Goal: Book appointment/travel/reservation

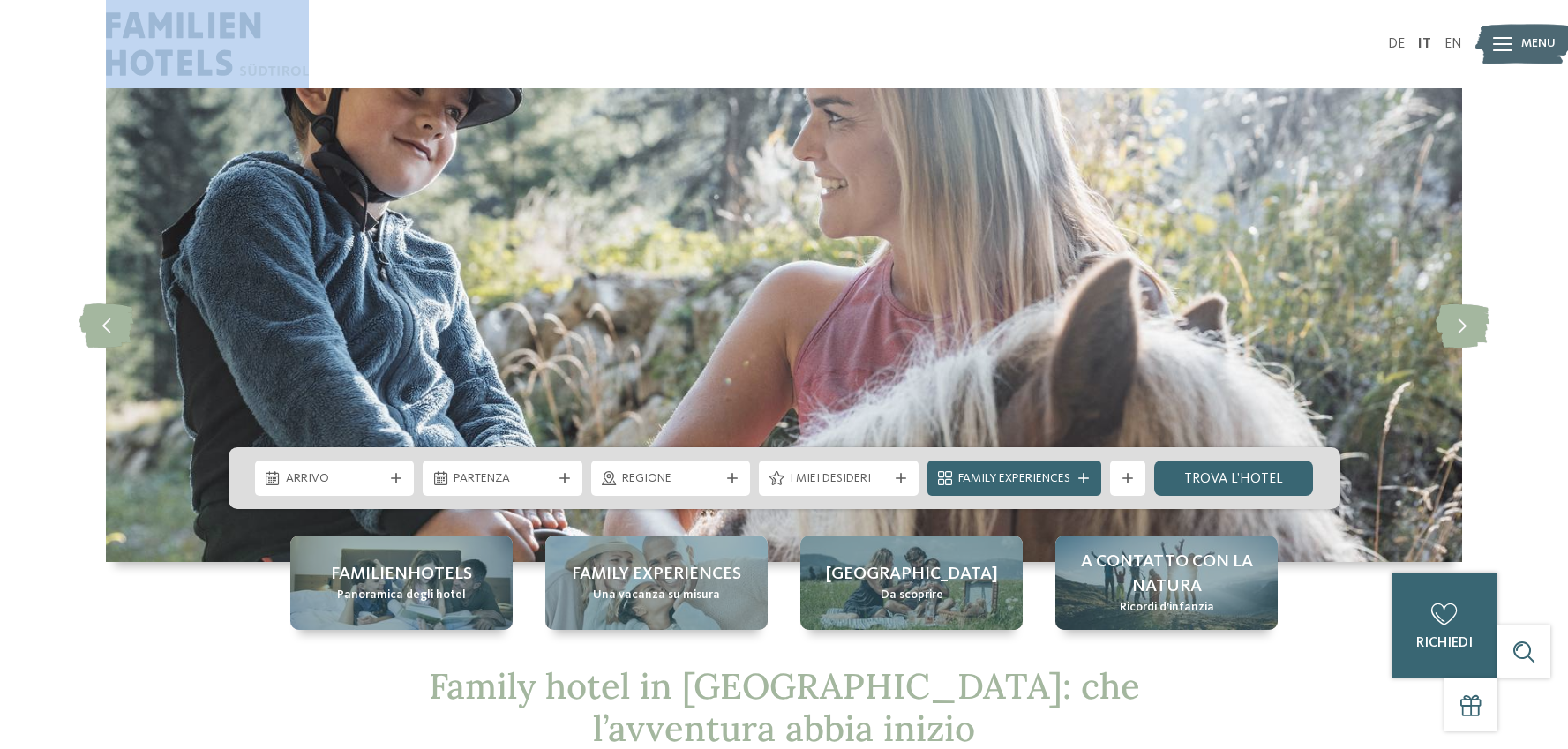
drag, startPoint x: 209, startPoint y: 38, endPoint x: 376, endPoint y: 73, distance: 170.6
click at [303, 61] on div "DE IT EN" at bounding box center [784, 44] width 1568 height 88
click at [420, 77] on div at bounding box center [444, 44] width 678 height 88
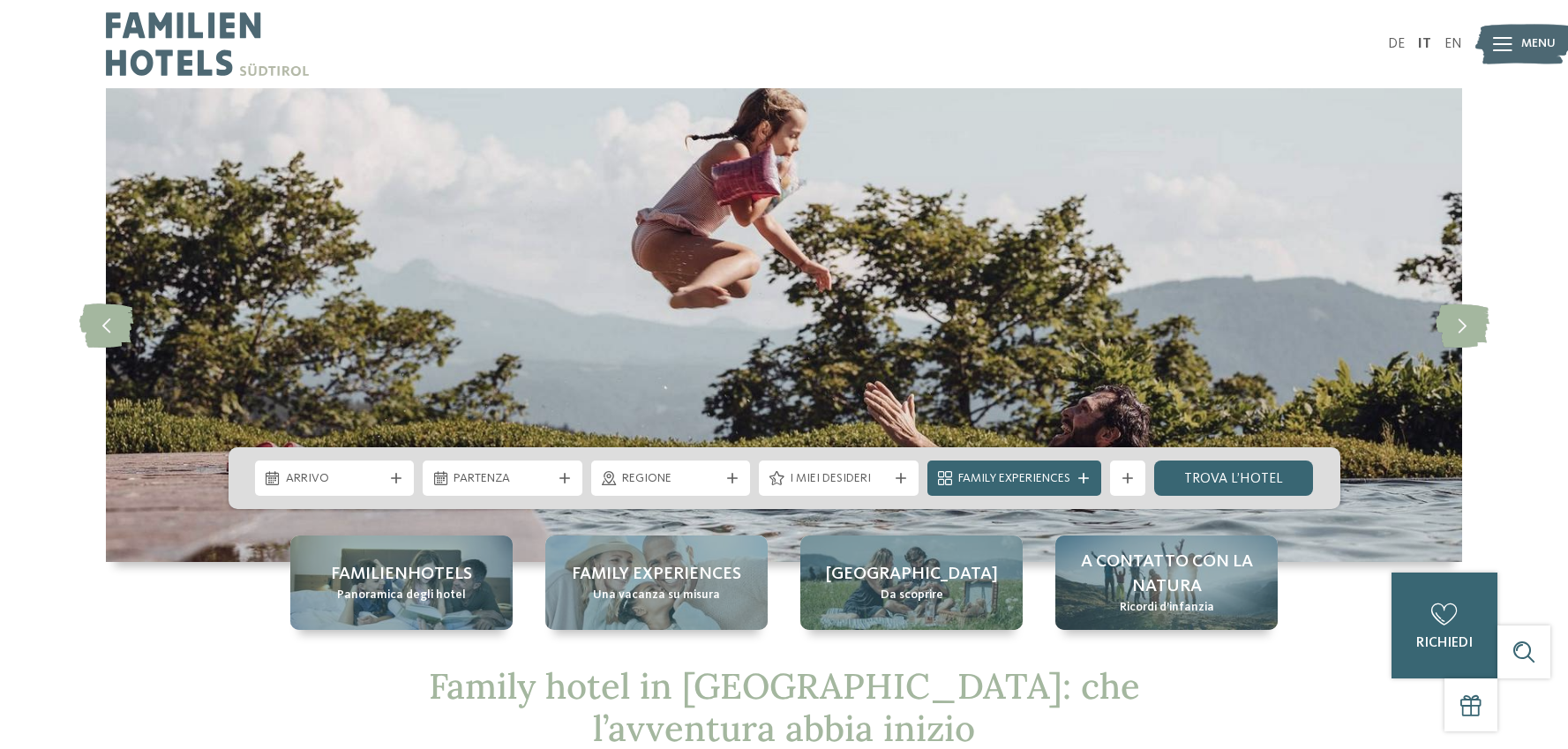
drag, startPoint x: 110, startPoint y: 24, endPoint x: 214, endPoint y: 34, distance: 104.5
click at [270, 63] on img at bounding box center [207, 44] width 203 height 88
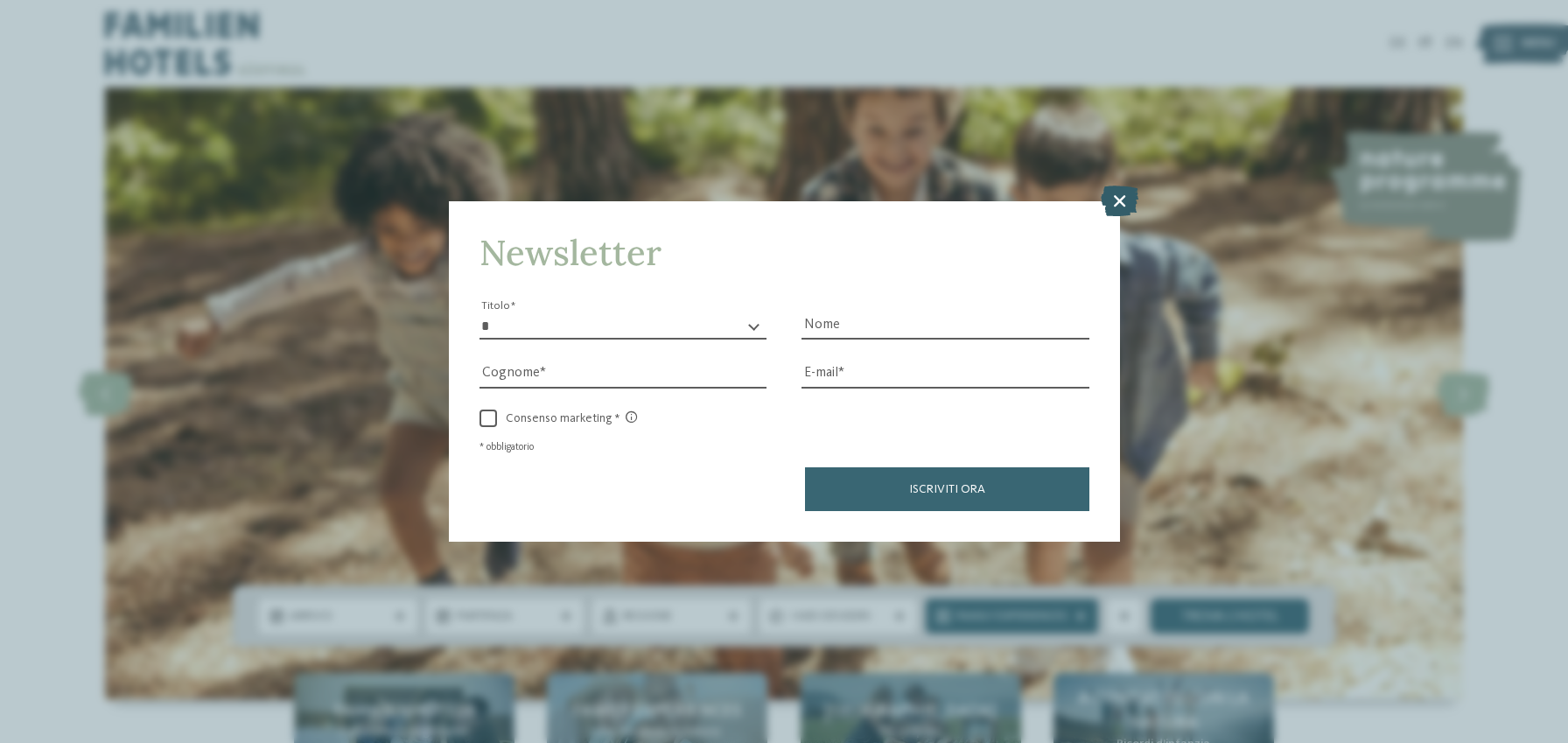
click at [1118, 203] on icon at bounding box center [1119, 201] width 38 height 31
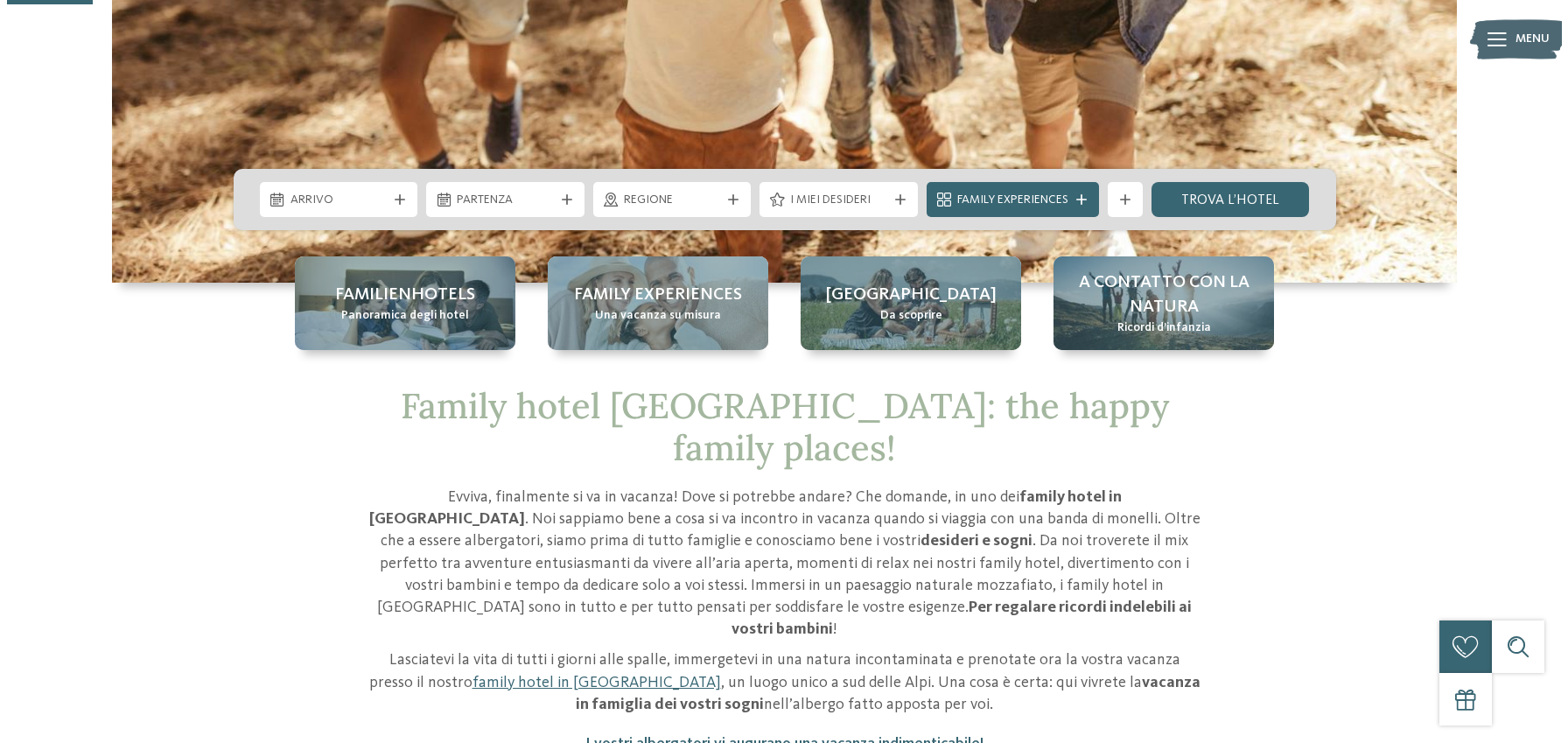
scroll to position [420, 0]
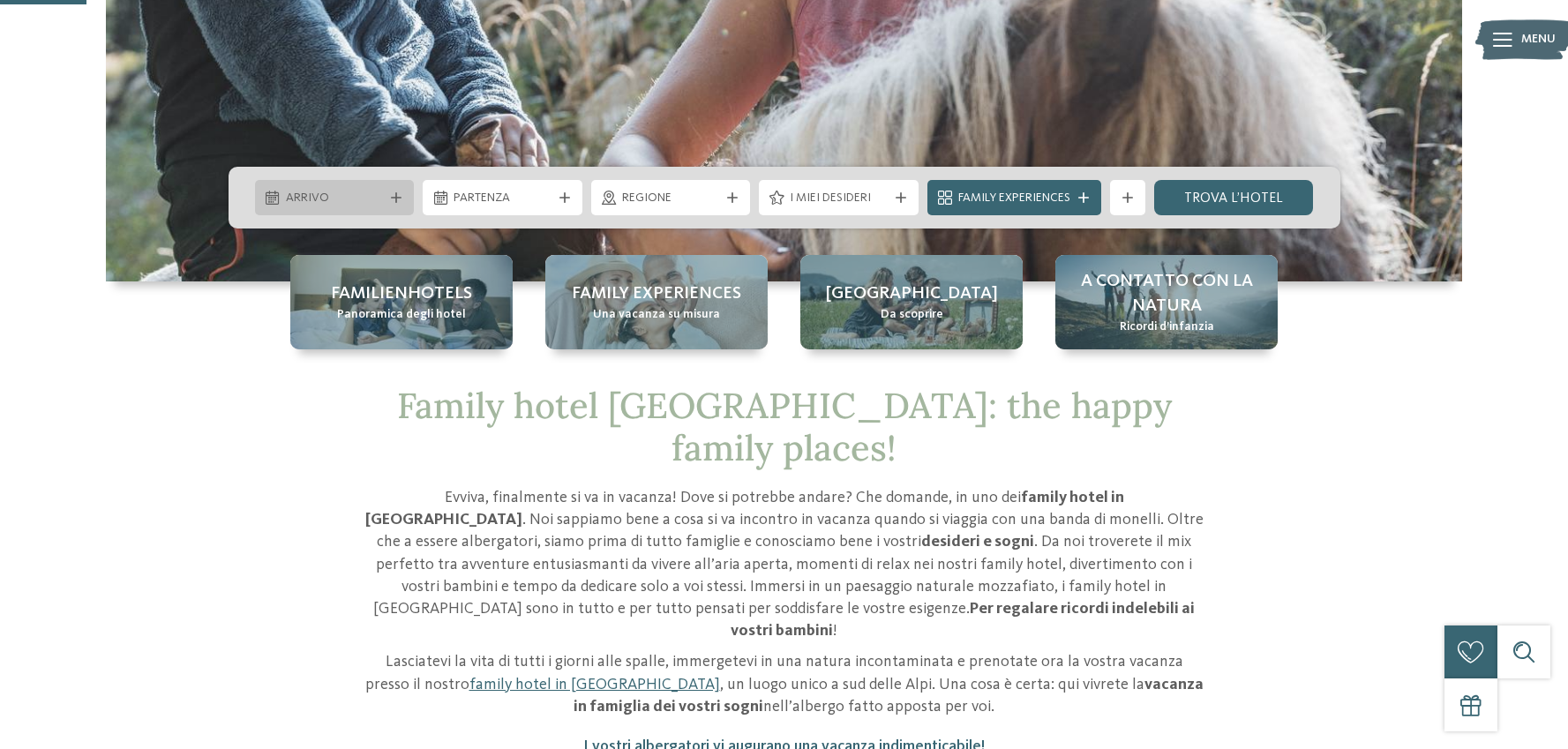
click at [331, 209] on div "Arrivo" at bounding box center [335, 197] width 160 height 35
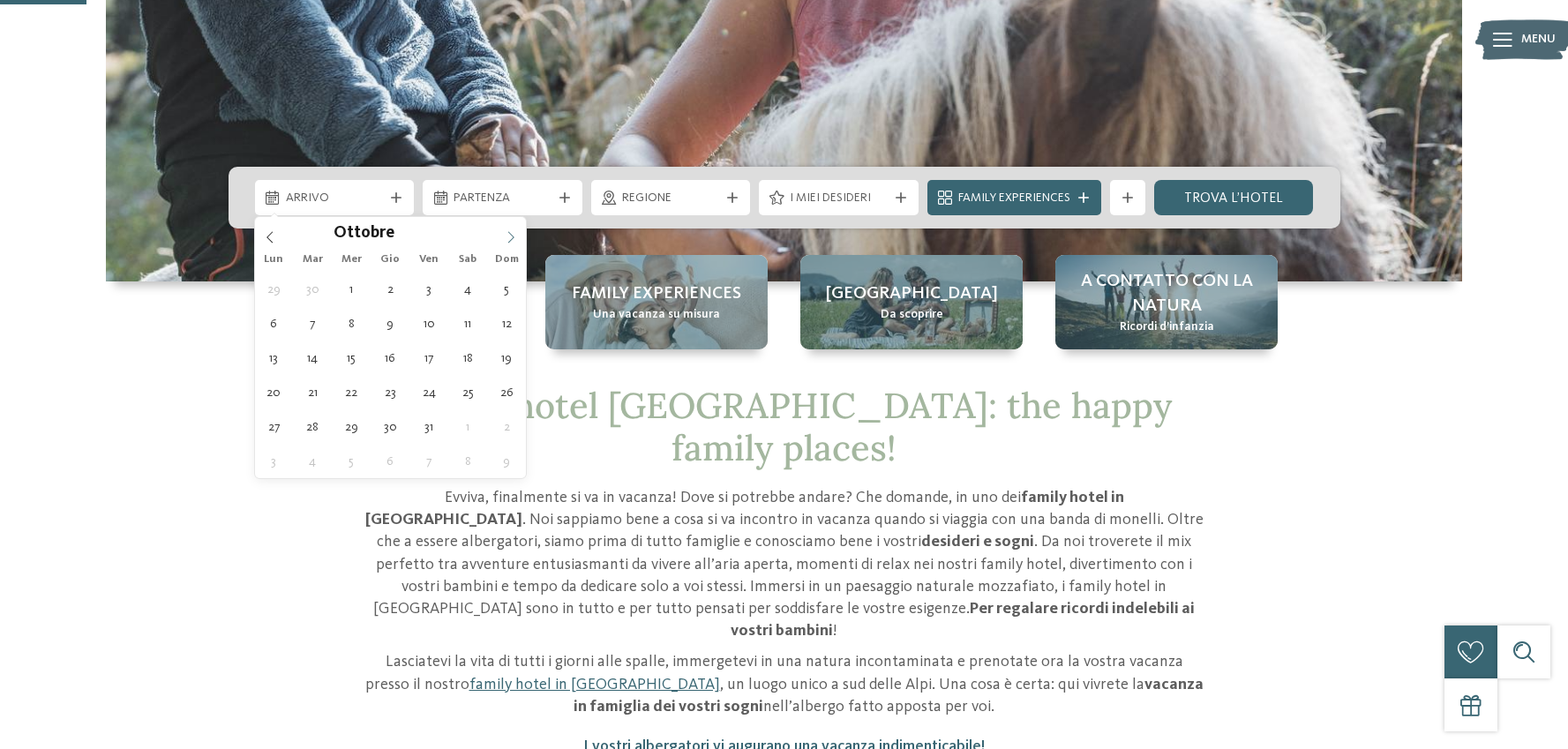
click at [507, 243] on icon at bounding box center [510, 237] width 13 height 13
type div "28.11.2025"
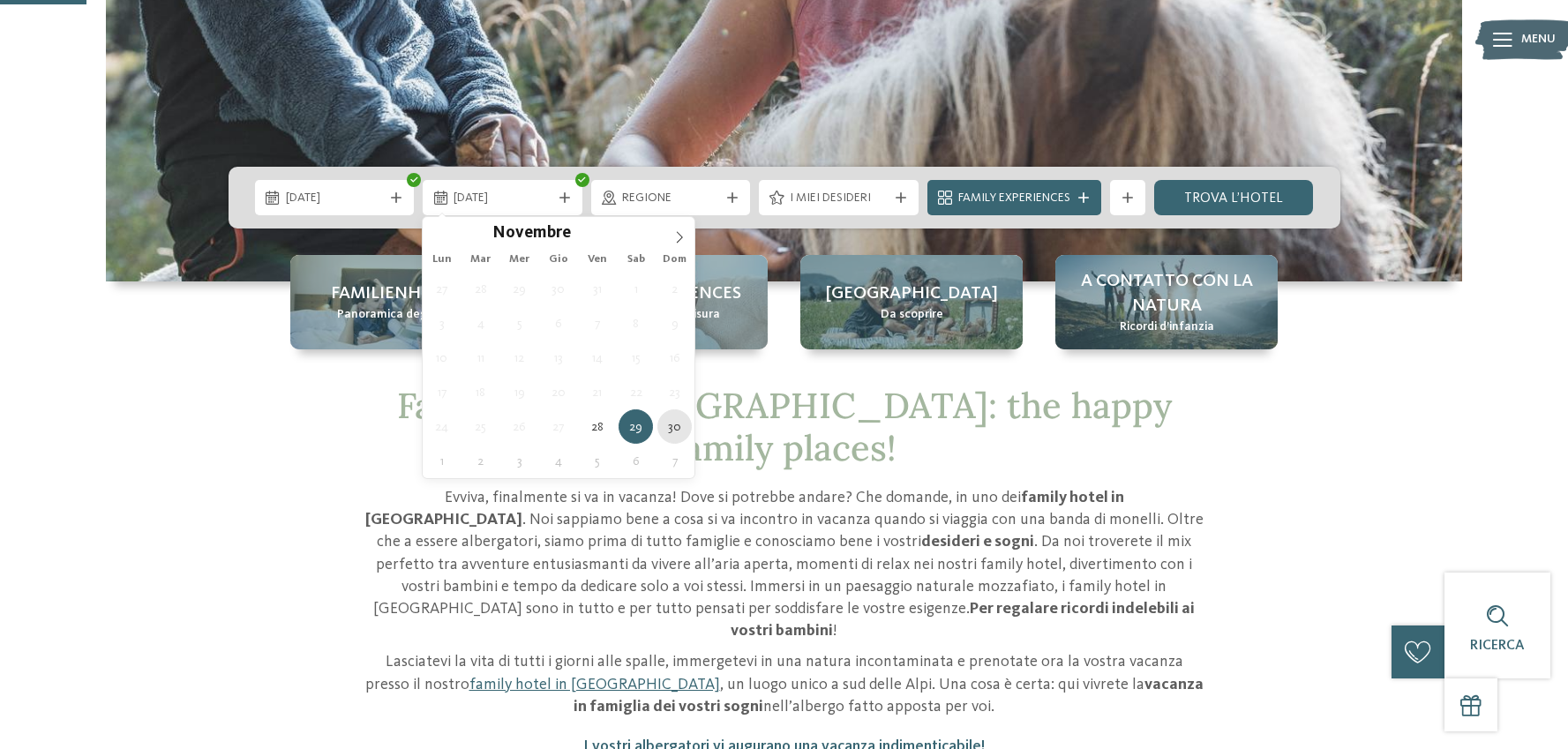
type div "30.11.2025"
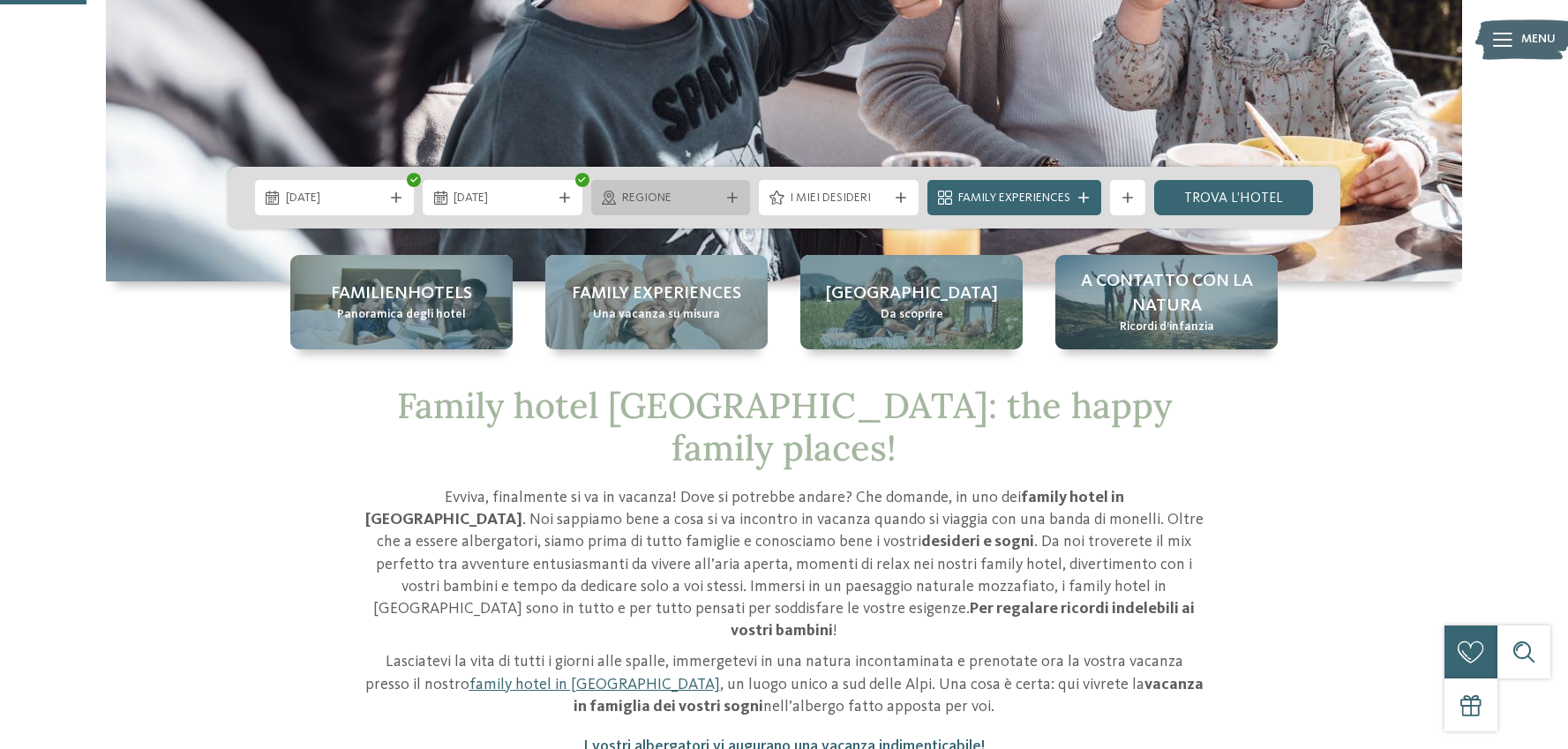
click at [689, 194] on span "Regione" at bounding box center [670, 198] width 98 height 17
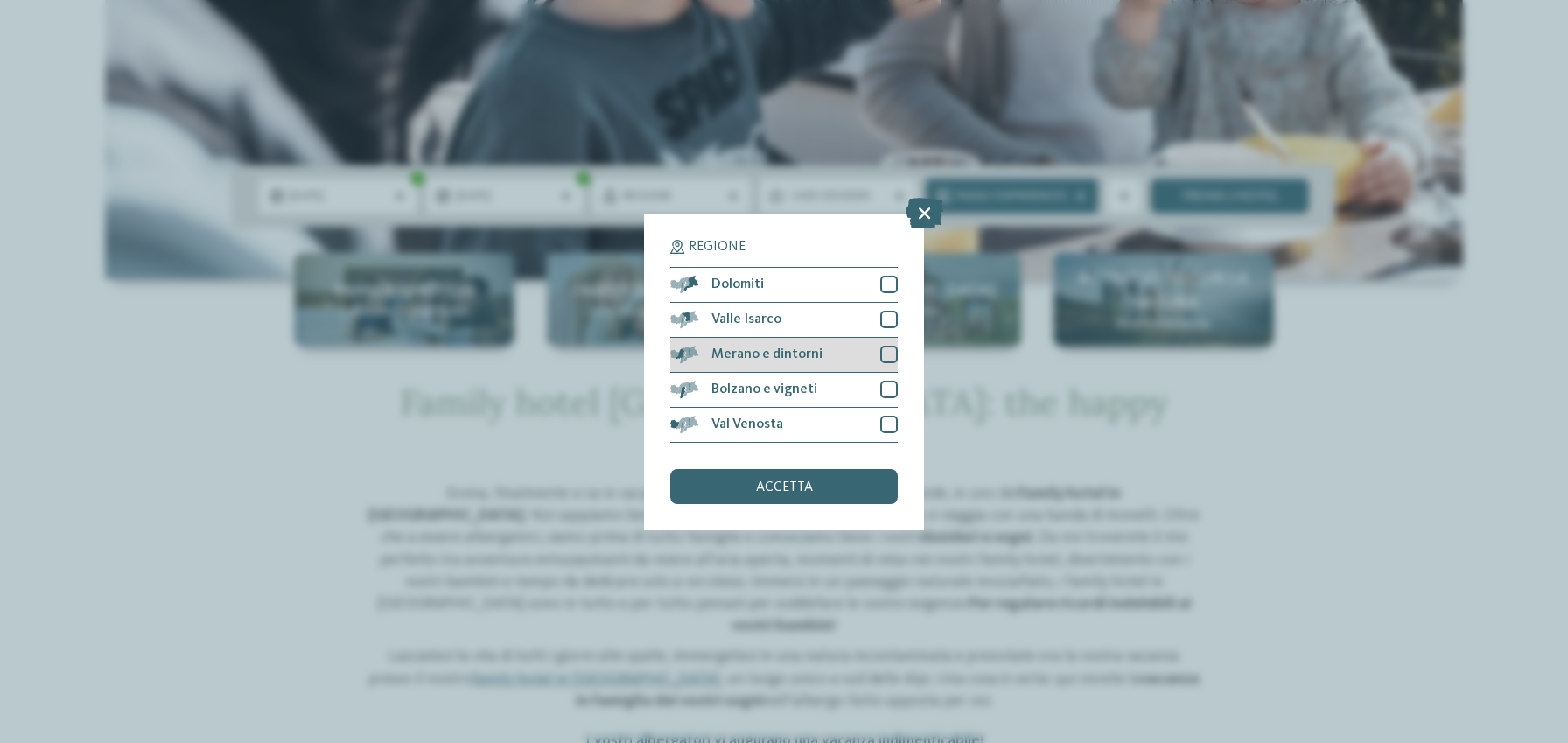
click at [858, 352] on div "Merano e dintorni" at bounding box center [784, 355] width 227 height 35
click at [875, 391] on div "Bolzano e vigneti" at bounding box center [784, 390] width 227 height 35
click at [800, 502] on div "accetta" at bounding box center [784, 486] width 227 height 35
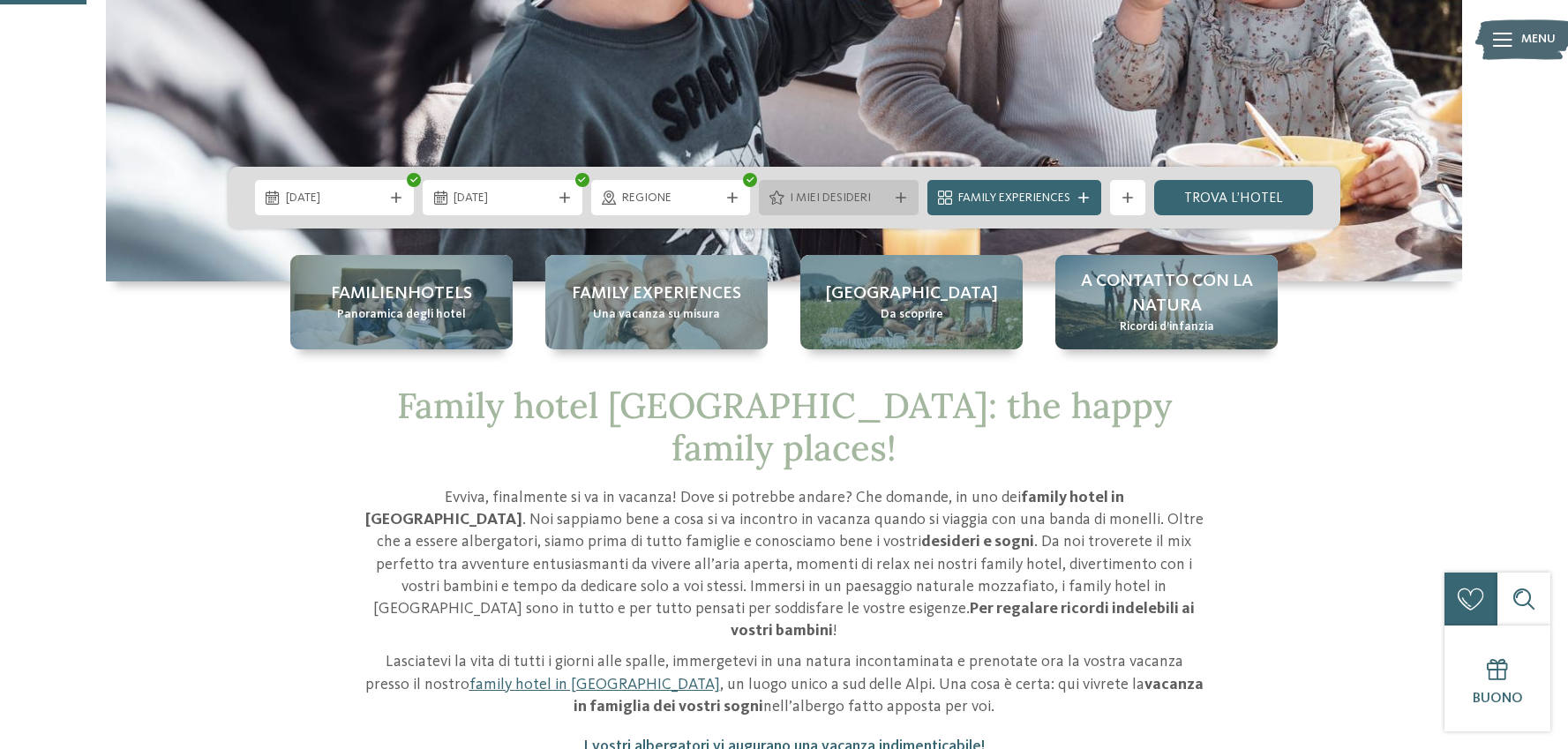
click at [820, 188] on div "I miei desideri" at bounding box center [838, 198] width 107 height 19
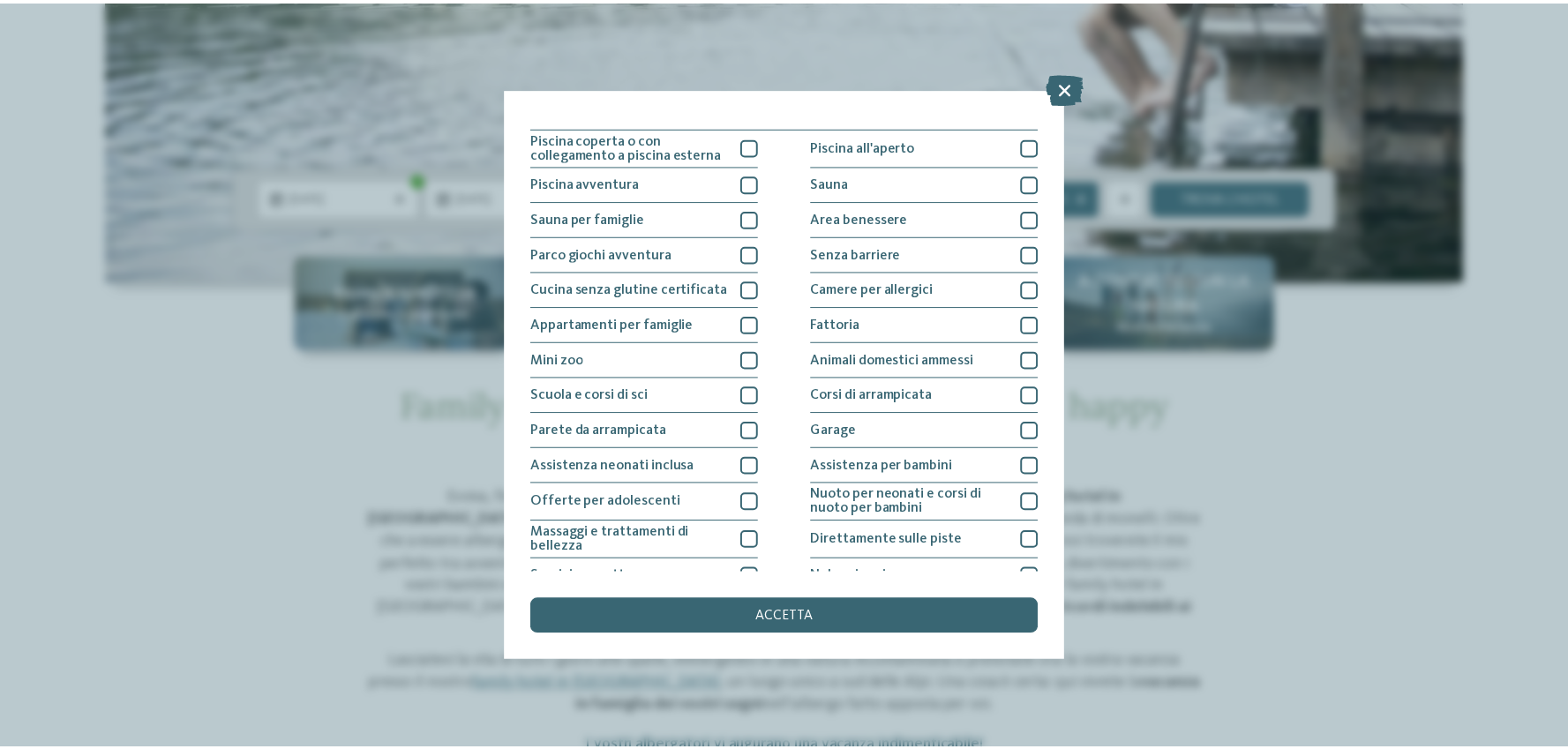
scroll to position [0, 0]
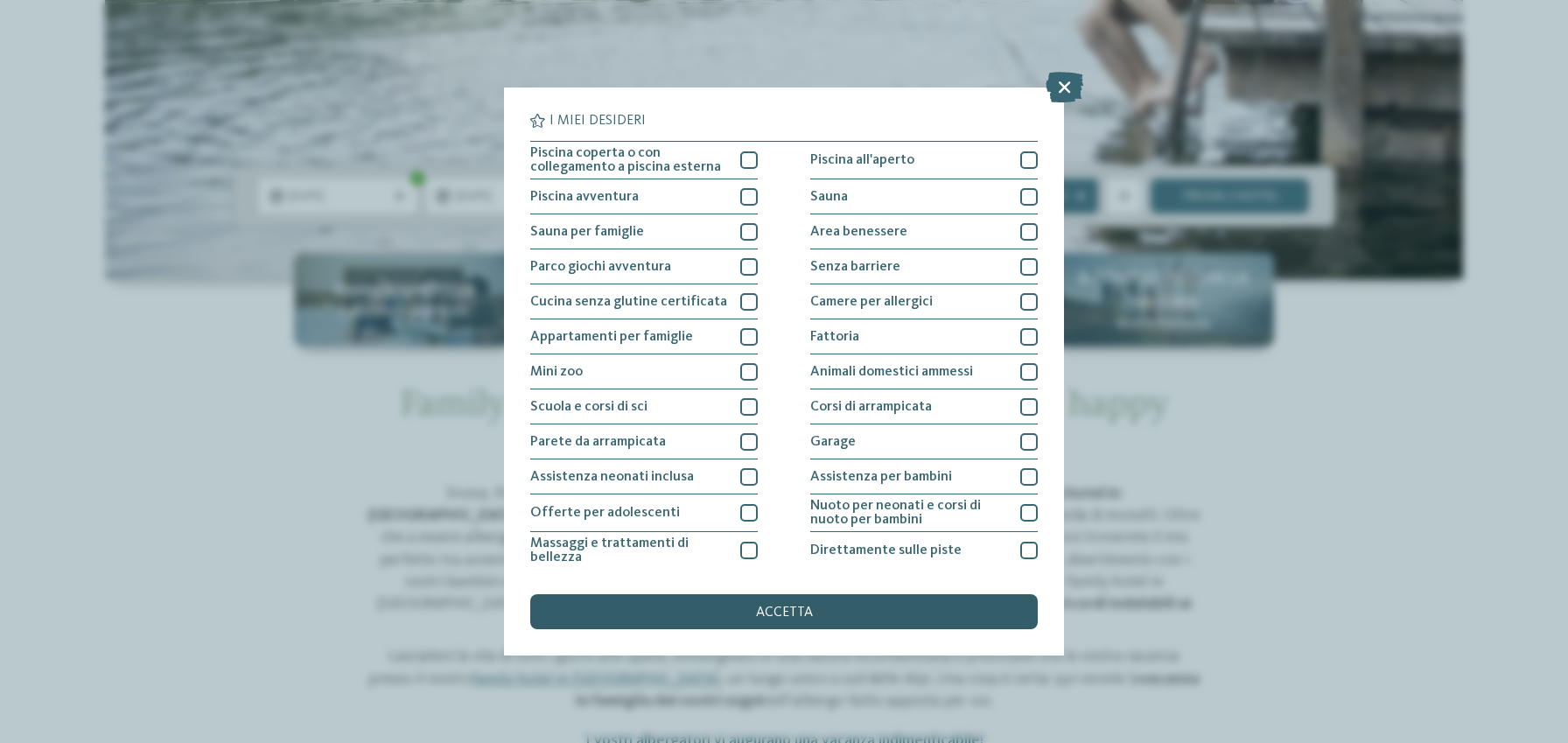
click at [712, 618] on div "accetta" at bounding box center [784, 611] width 507 height 35
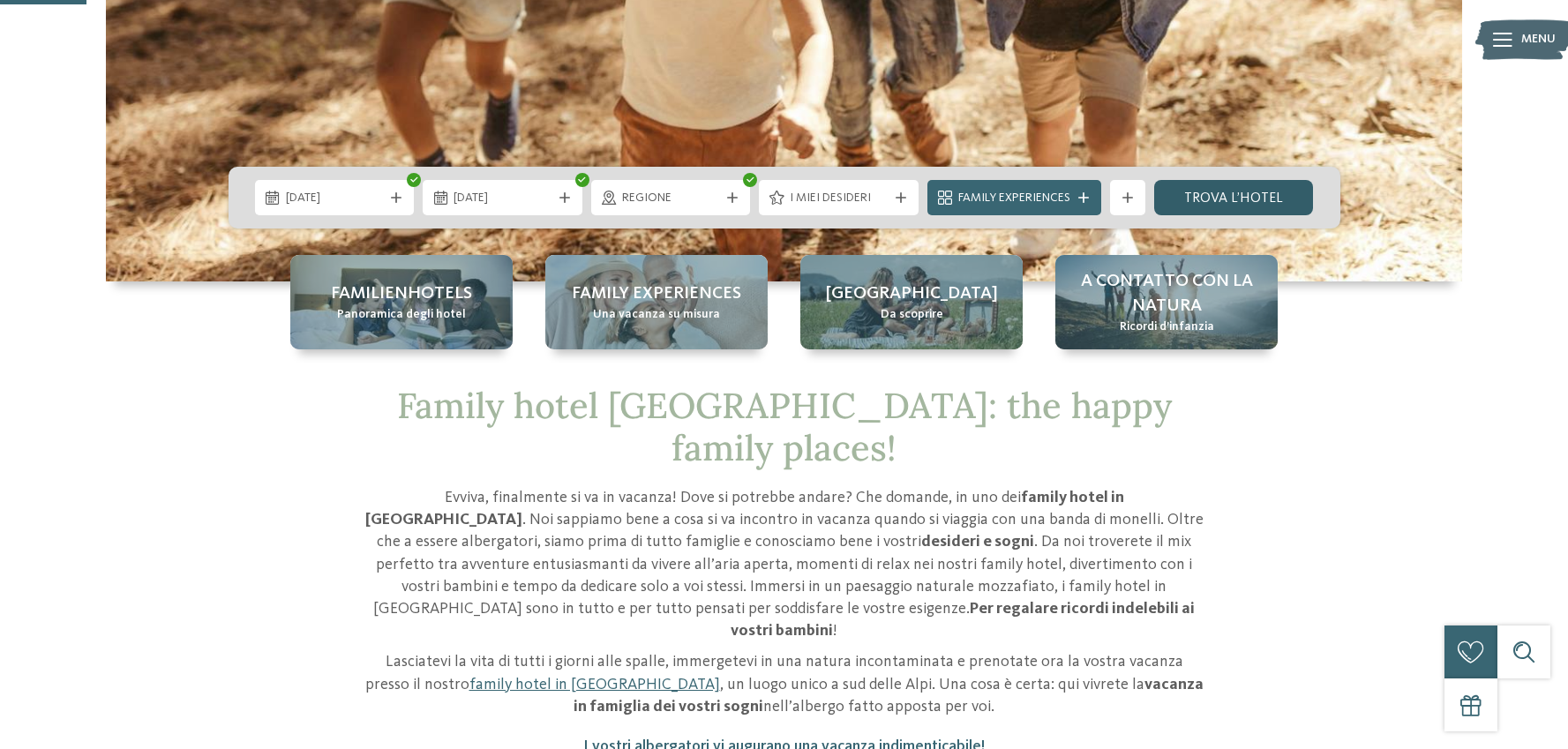
click at [1234, 198] on link "trova l’hotel" at bounding box center [1233, 197] width 160 height 35
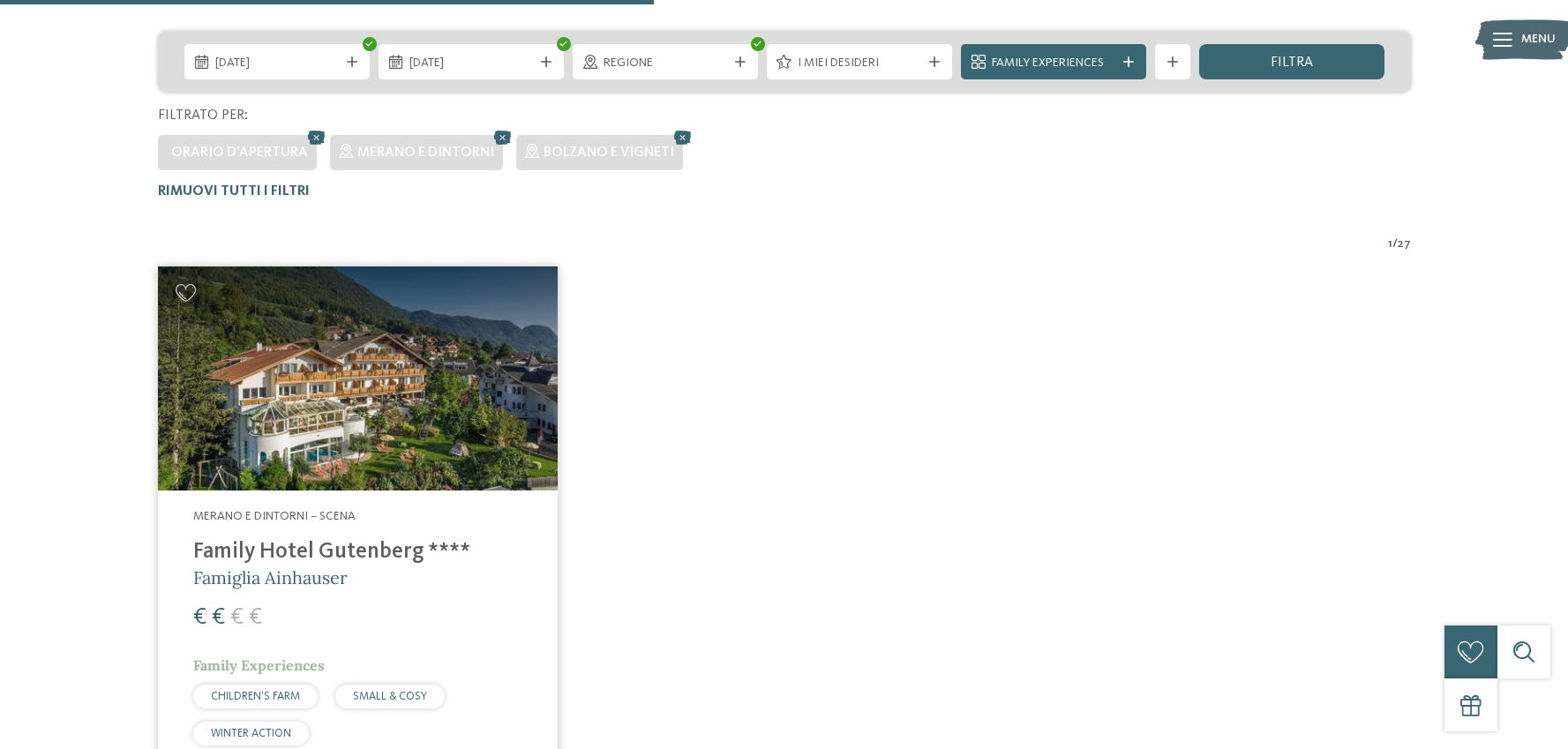
scroll to position [623, 0]
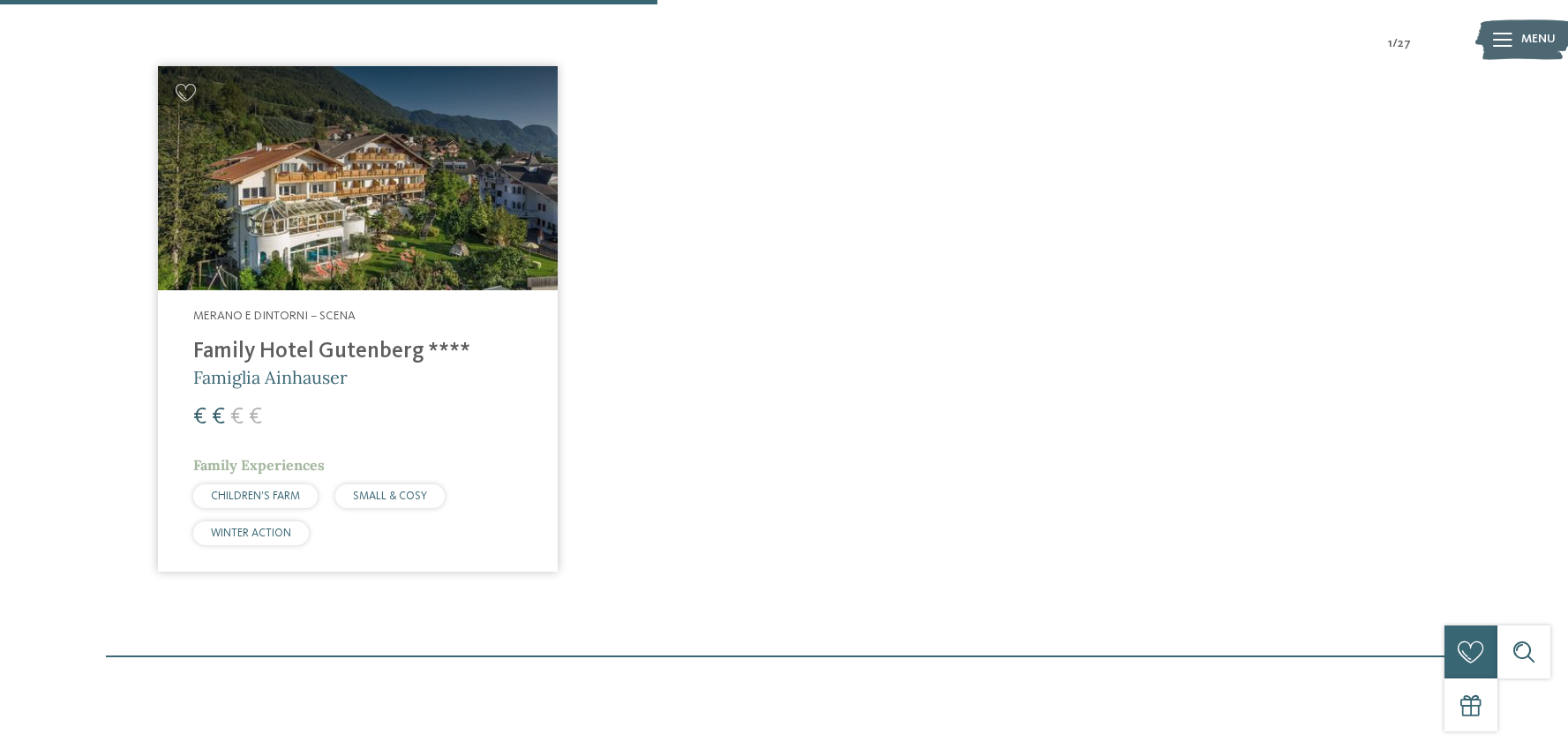
click at [358, 215] on img at bounding box center [358, 179] width 400 height 225
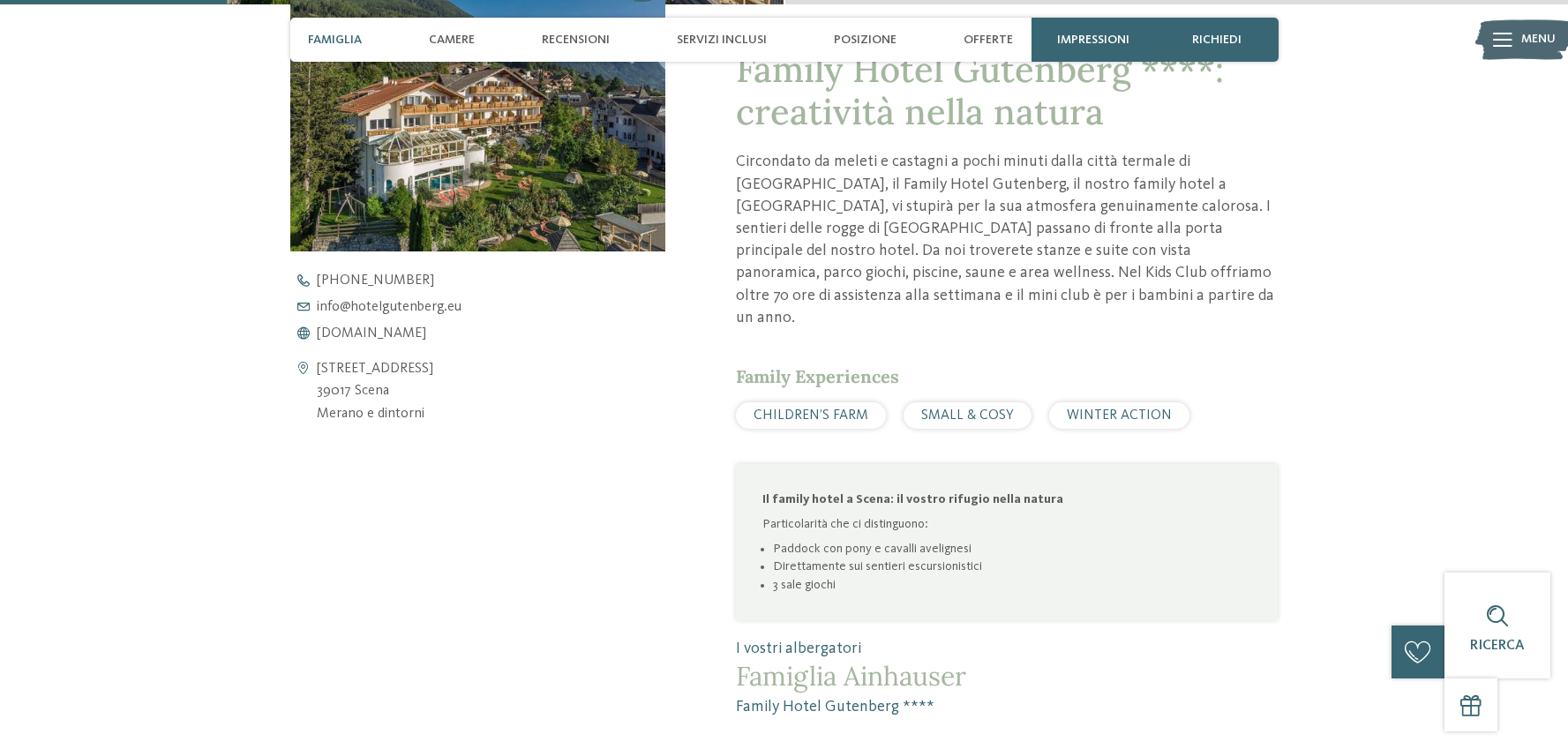
scroll to position [769, 0]
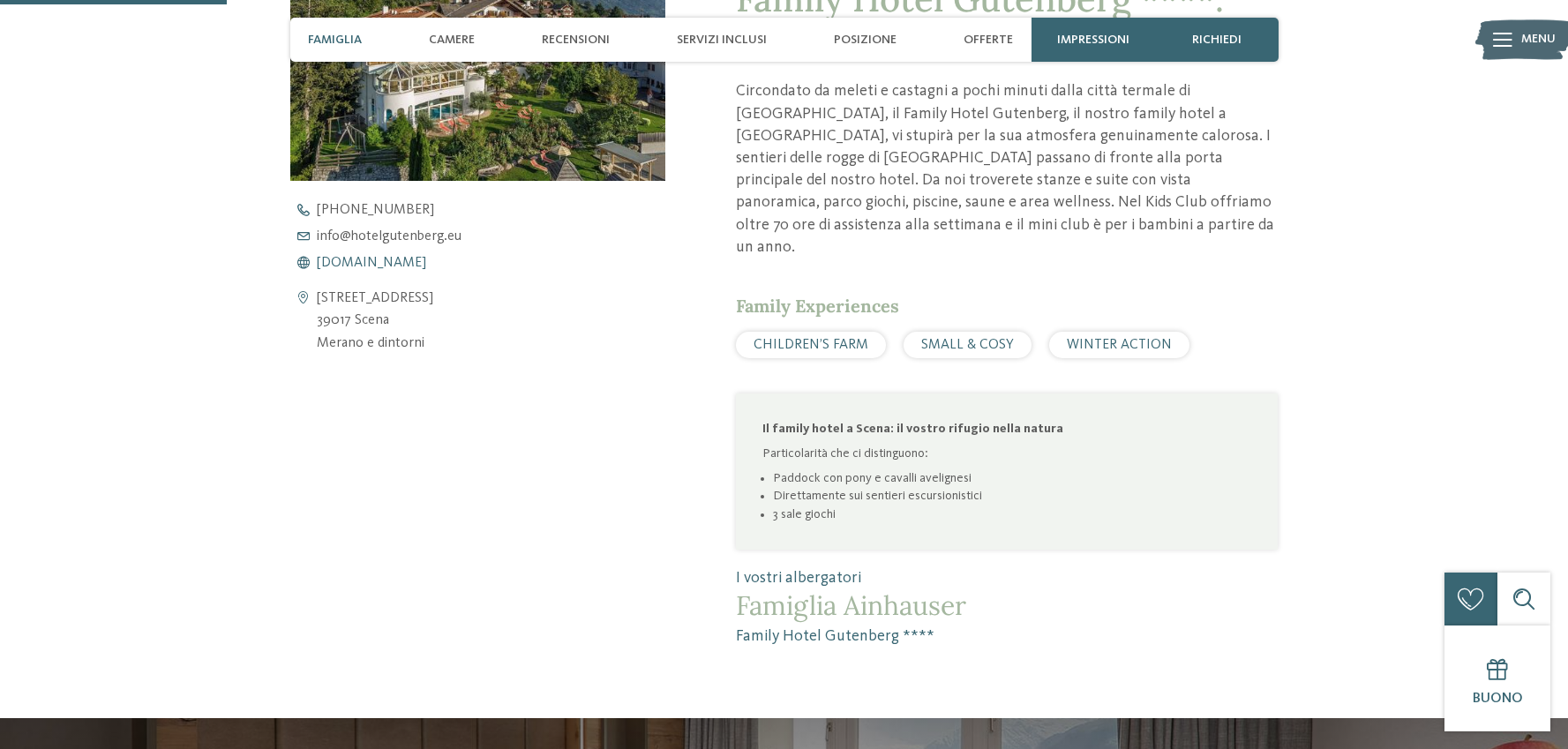
click at [404, 264] on span "[DOMAIN_NAME]" at bounding box center [371, 263] width 110 height 15
